Goal: Task Accomplishment & Management: Use online tool/utility

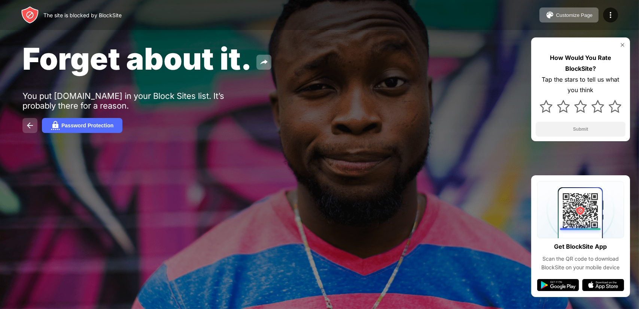
click at [25, 125] on img at bounding box center [29, 125] width 9 height 9
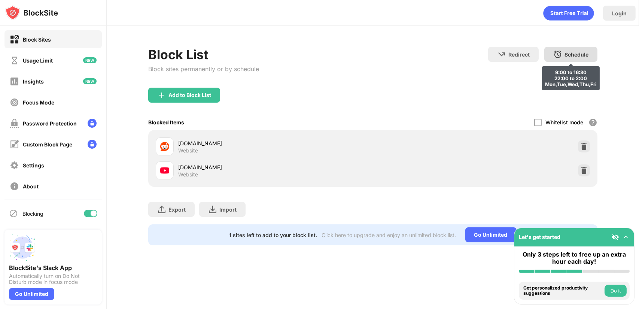
click at [579, 53] on div "Schedule" at bounding box center [577, 54] width 24 height 6
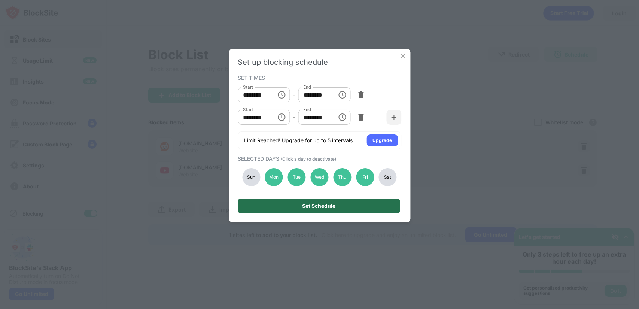
click at [376, 211] on div "Set Schedule" at bounding box center [319, 205] width 162 height 15
